Goal: Check status: Check status

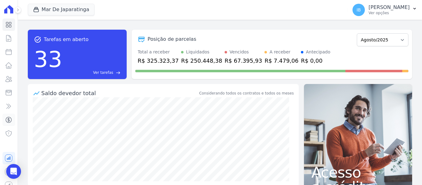
click at [6, 119] on icon at bounding box center [8, 119] width 7 height 7
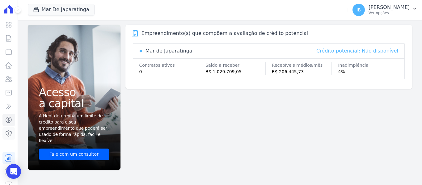
click at [6, 133] on icon at bounding box center [8, 133] width 7 height 7
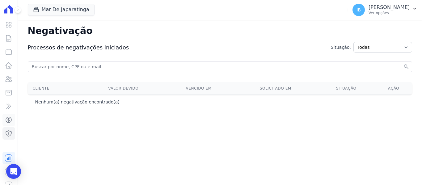
click at [4, 117] on link "Crédito" at bounding box center [8, 120] width 13 height 12
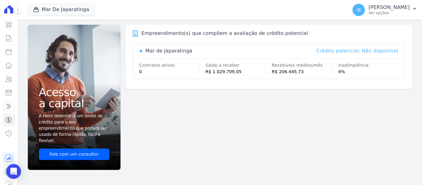
click at [8, 107] on icon at bounding box center [8, 106] width 7 height 7
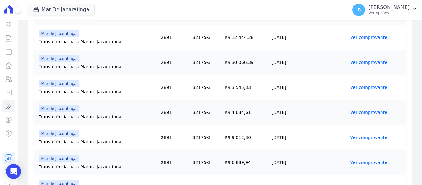
scroll to position [497, 0]
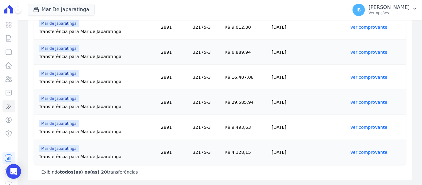
click at [362, 153] on link "Ver comprovante" at bounding box center [368, 152] width 37 height 5
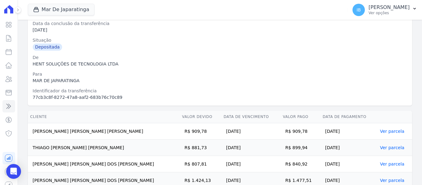
scroll to position [97, 0]
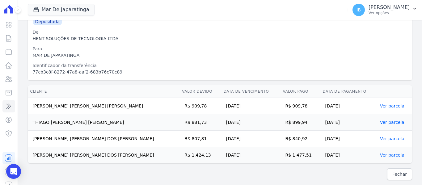
click at [384, 153] on link "Ver parcela" at bounding box center [392, 155] width 24 height 5
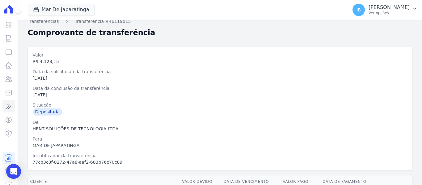
scroll to position [4, 0]
